Goal: Task Accomplishment & Management: Manage account settings

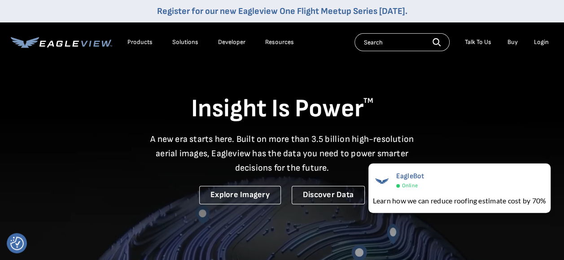
click at [537, 39] on div "Login" at bounding box center [541, 42] width 15 height 8
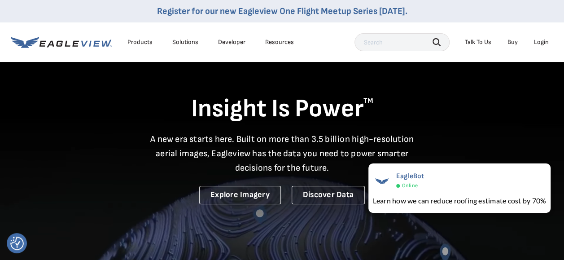
click at [536, 41] on div "Login" at bounding box center [541, 42] width 15 height 8
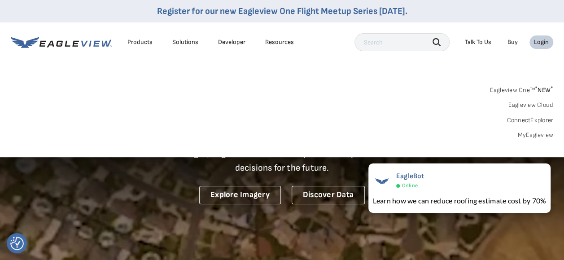
click at [532, 136] on link "MyEagleview" at bounding box center [535, 135] width 36 height 8
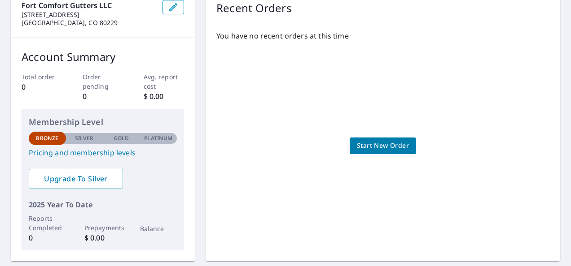
scroll to position [102, 0]
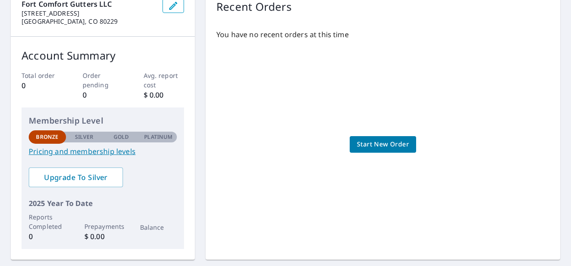
click at [96, 149] on link "Pricing and membership levels" at bounding box center [103, 151] width 148 height 11
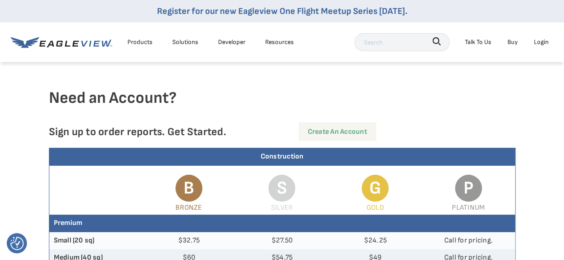
click at [332, 134] on link "Create an Account" at bounding box center [337, 131] width 77 height 18
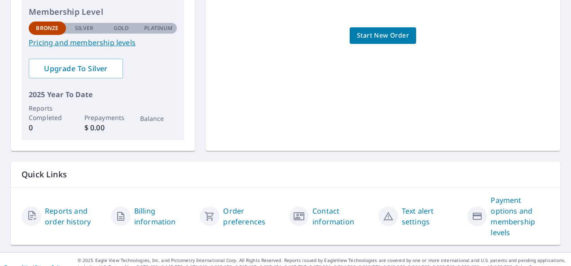
scroll to position [219, 0]
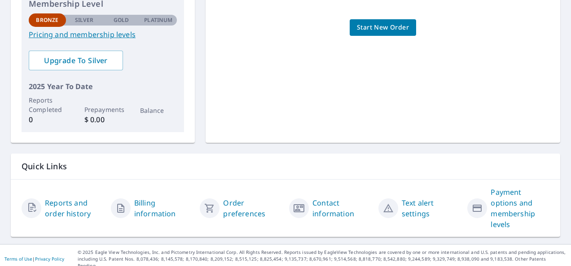
click at [151, 217] on link "Billing information" at bounding box center [163, 209] width 59 height 22
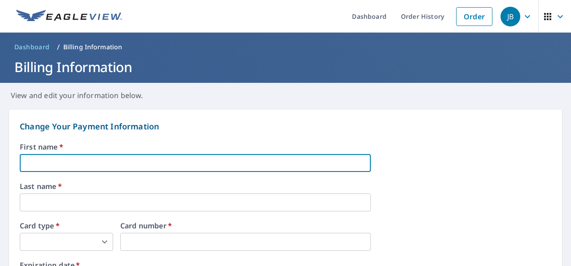
click at [108, 164] on input "text" at bounding box center [195, 163] width 351 height 18
type input "[PERSON_NAME]"
click at [88, 244] on body "JB JB Dashboard Order History Order JB Dashboard / Billing Information Billing …" at bounding box center [285, 133] width 571 height 266
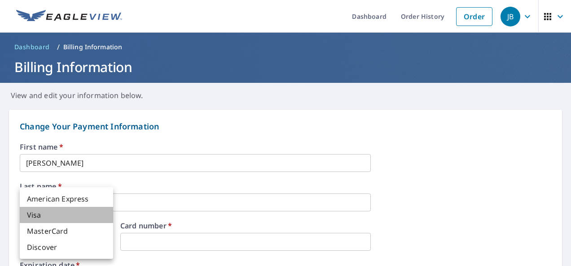
click at [60, 216] on li "Visa" at bounding box center [66, 215] width 93 height 16
type input "2"
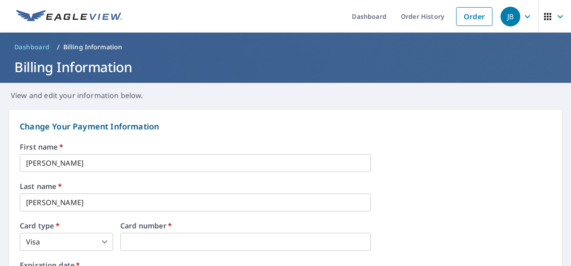
click at [406, 209] on div "Last name   * [PERSON_NAME] ​" at bounding box center [285, 197] width 531 height 29
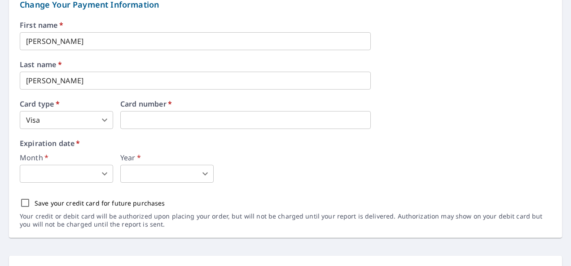
scroll to position [124, 0]
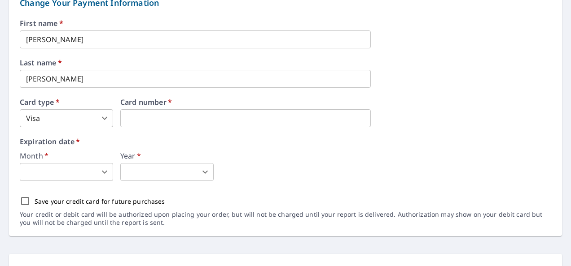
click at [106, 171] on body "JB JB Dashboard Order History Order JB Dashboard / Billing Information Billing …" at bounding box center [285, 133] width 571 height 266
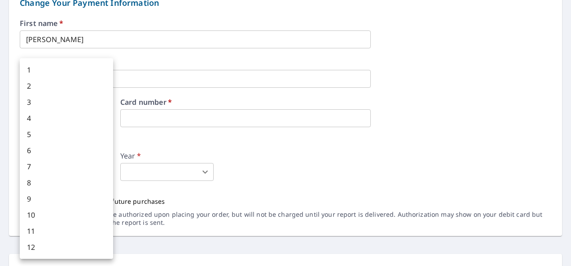
click at [63, 81] on li "2" at bounding box center [66, 86] width 93 height 16
type input "2"
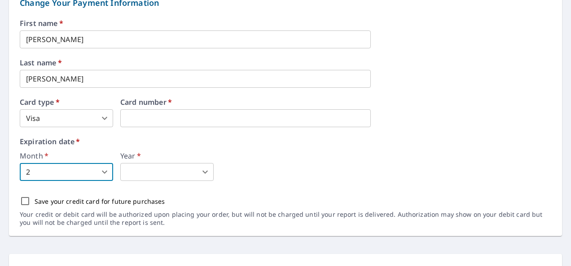
click at [141, 171] on body "JB JB Dashboard Order History Order JB Dashboard / Billing Information Billing …" at bounding box center [285, 133] width 571 height 266
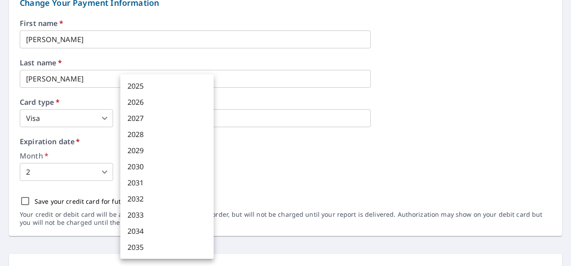
click at [139, 152] on li "2029" at bounding box center [166, 151] width 93 height 16
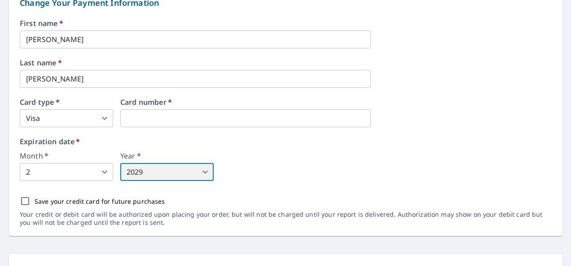
type input "2029"
click at [314, 139] on label "Expiration date   *" at bounding box center [285, 141] width 531 height 7
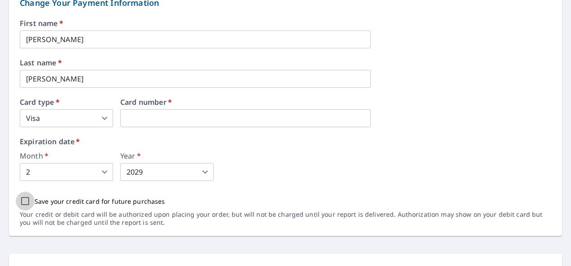
click at [19, 201] on input "Save your credit card for future purchases" at bounding box center [25, 201] width 19 height 19
checkbox input "true"
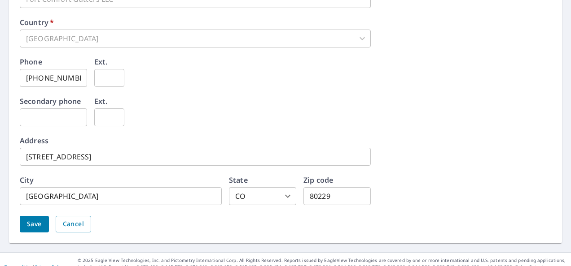
scroll to position [494, 0]
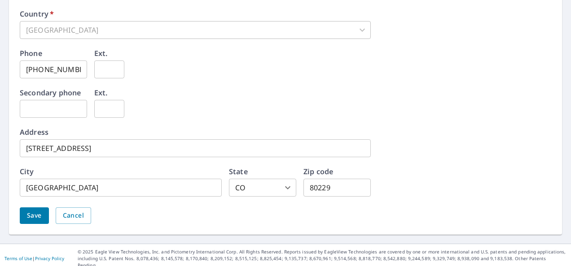
click at [39, 217] on span "Save" at bounding box center [34, 215] width 15 height 11
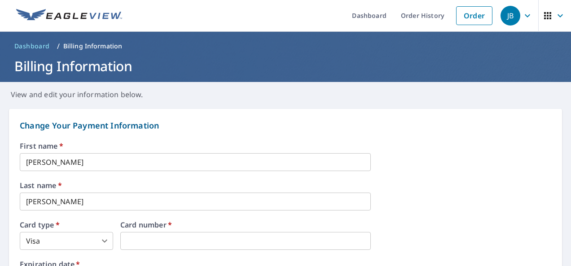
scroll to position [0, 0]
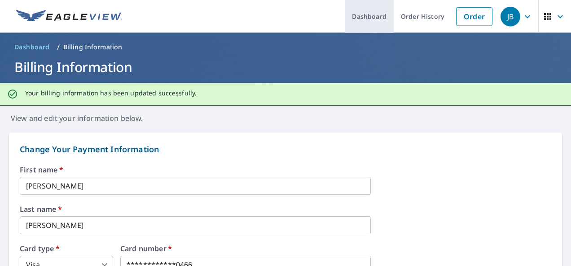
click at [354, 22] on link "Dashboard" at bounding box center [368, 16] width 49 height 33
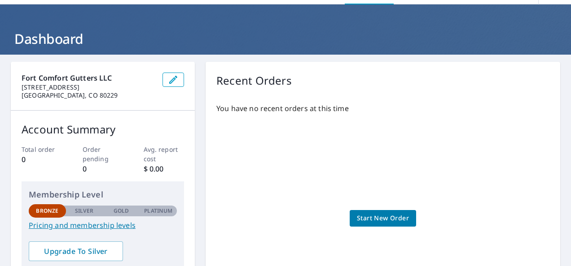
scroll to position [30, 0]
